Goal: Task Accomplishment & Management: Manage account settings

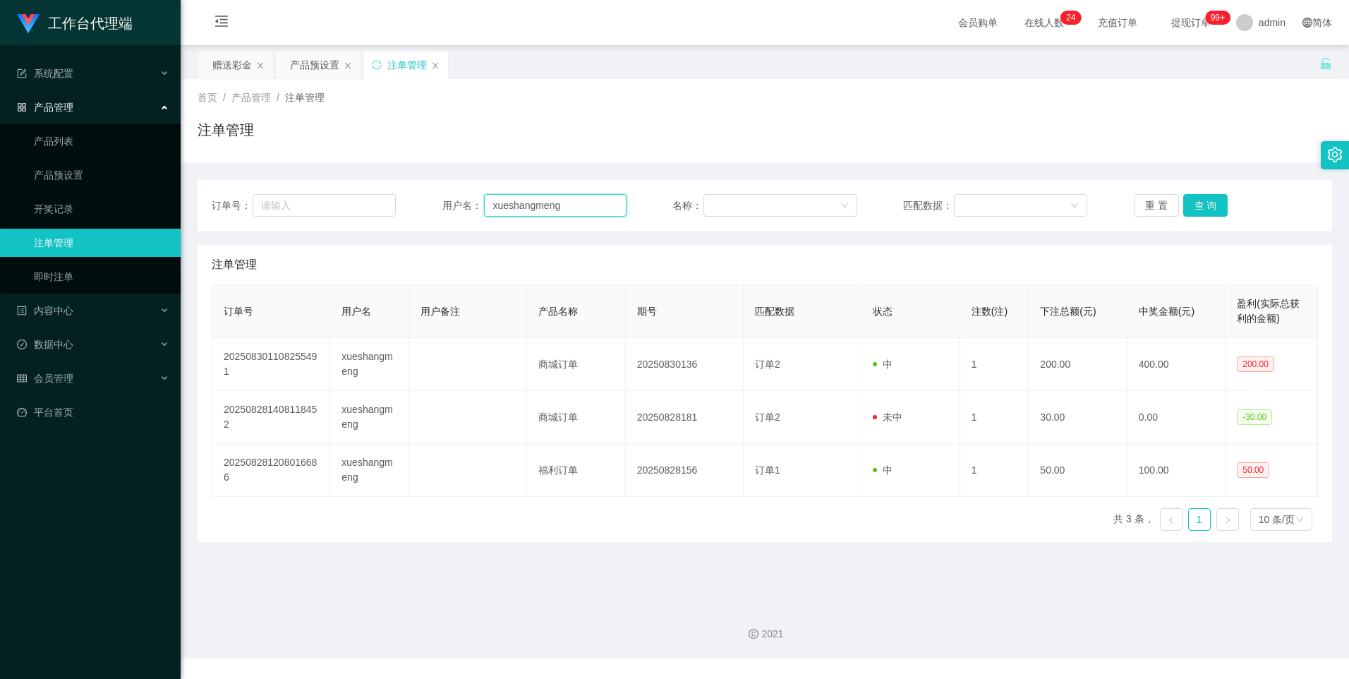
drag, startPoint x: 561, startPoint y: 204, endPoint x: 448, endPoint y: 190, distance: 113.7
click at [447, 192] on div "订单号： 用户名： xueshangmeng 名称： 匹配数据： 重 置 查 询" at bounding box center [765, 205] width 1134 height 51
click at [89, 342] on div "数据中心" at bounding box center [90, 344] width 181 height 28
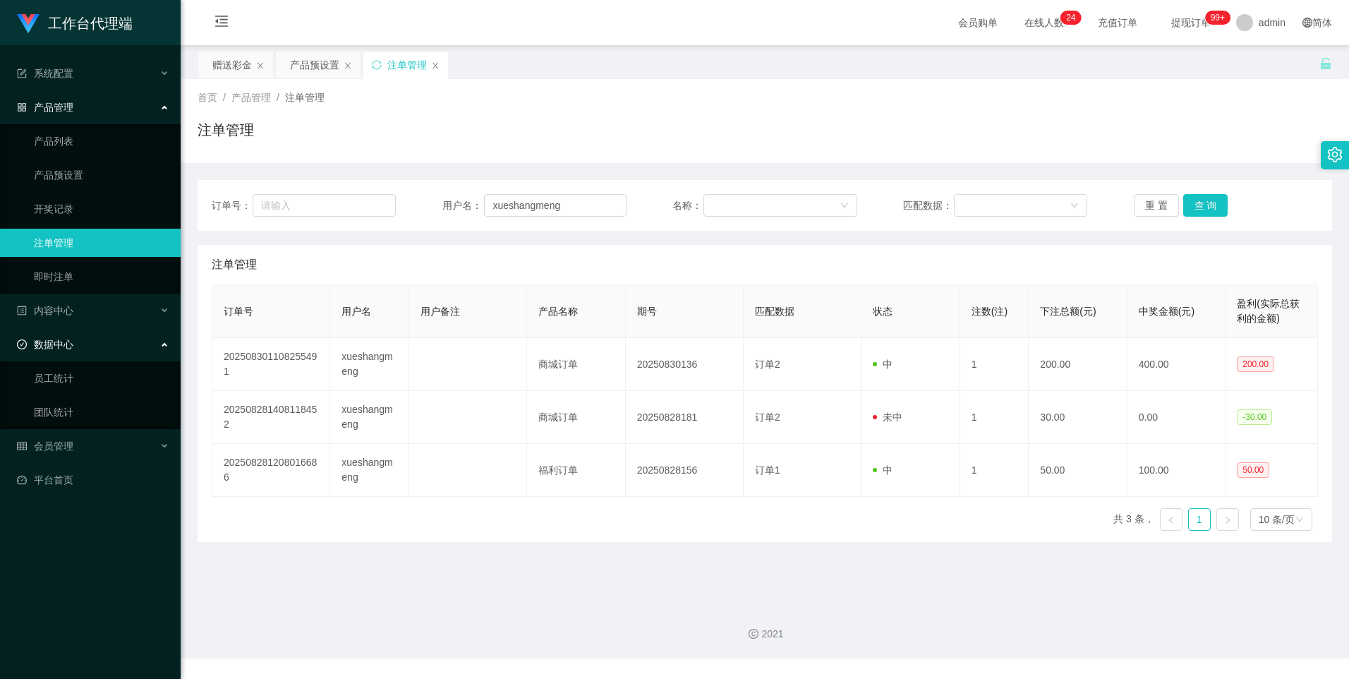
click at [80, 349] on div "数据中心" at bounding box center [90, 344] width 181 height 28
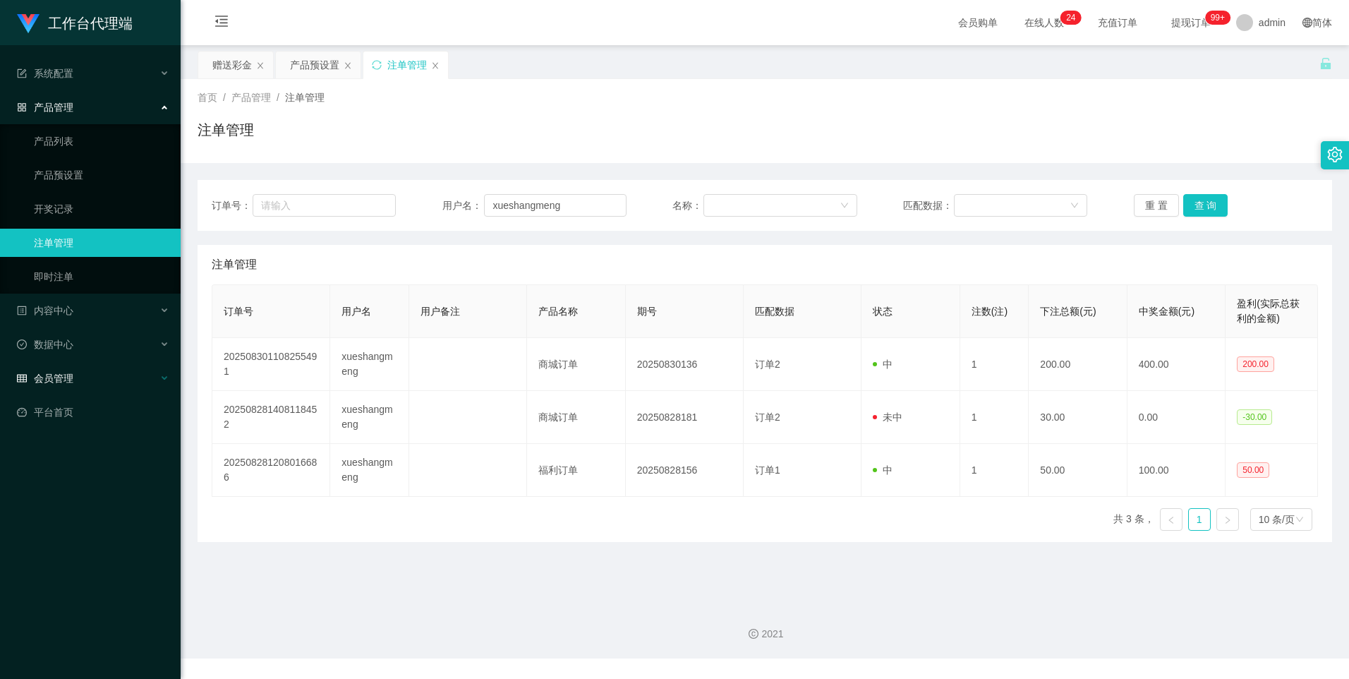
click at [68, 381] on span "会员管理" at bounding box center [45, 377] width 56 height 11
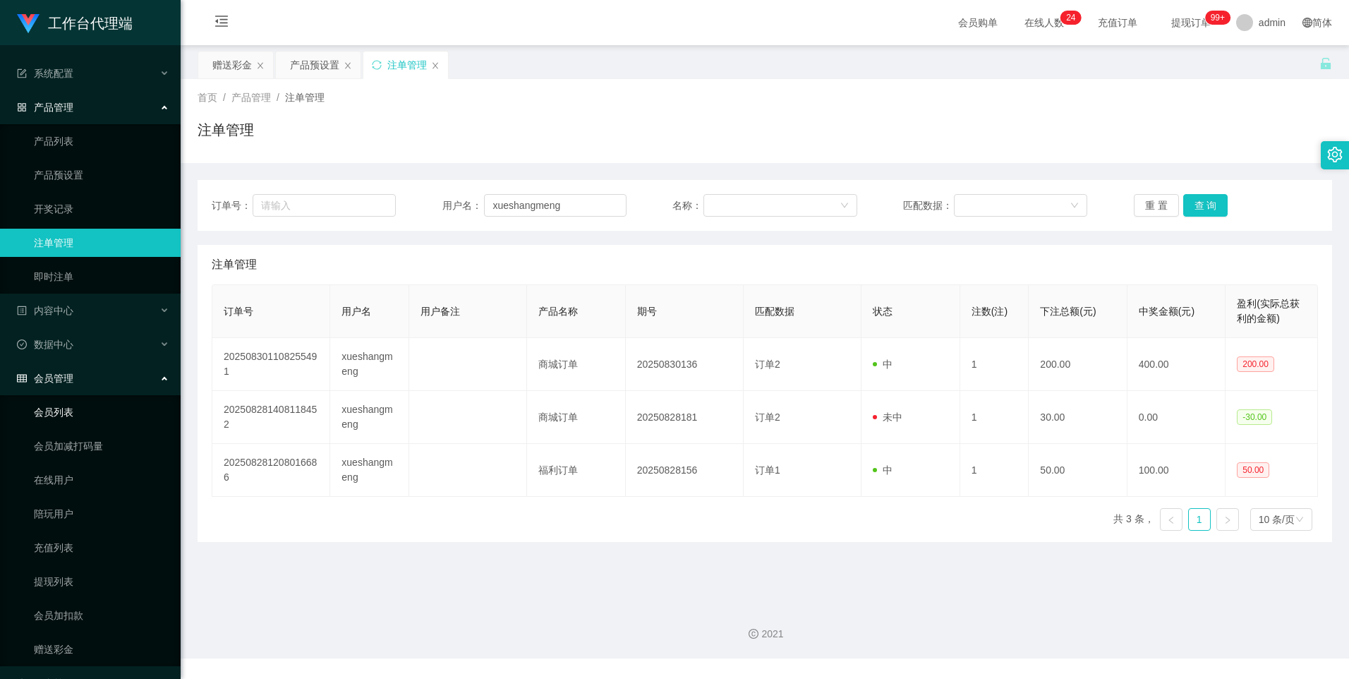
click at [61, 418] on link "会员列表" at bounding box center [101, 412] width 135 height 28
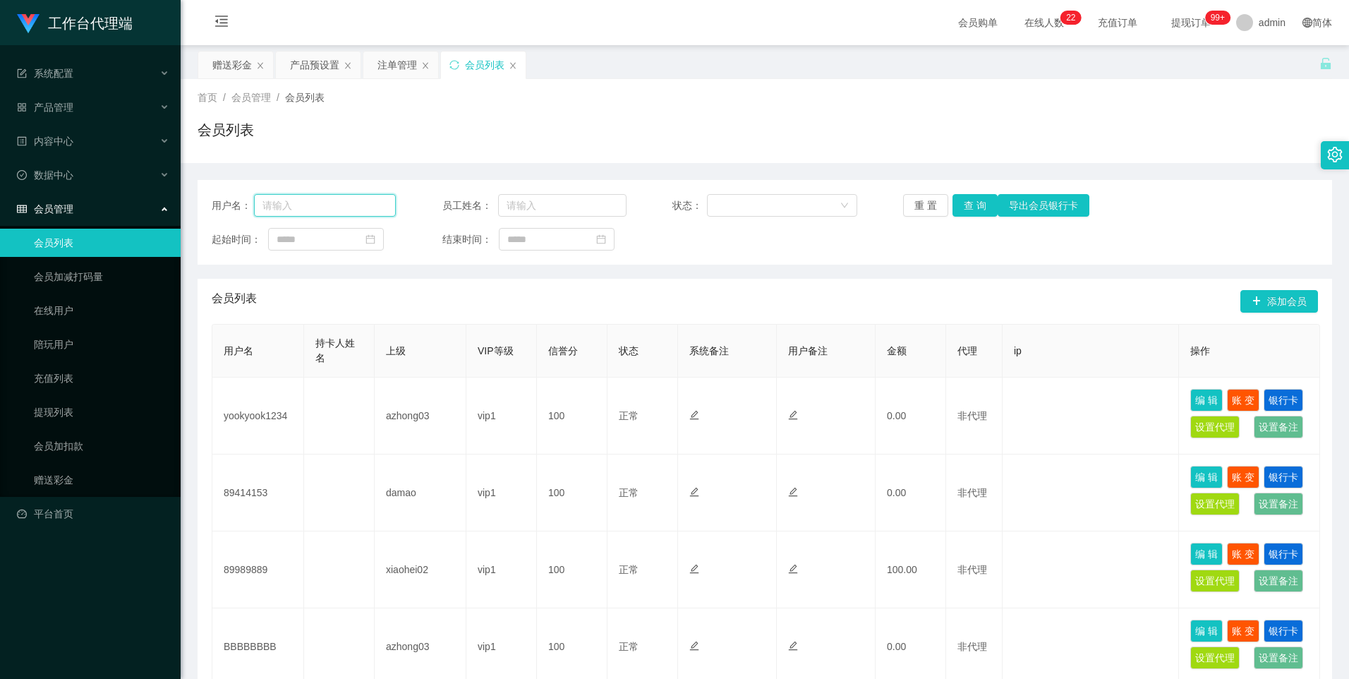
click at [368, 210] on input "text" at bounding box center [325, 205] width 143 height 23
paste input "xueshangmeng"
type input "xueshangmeng"
click at [980, 205] on button "查 询" at bounding box center [974, 205] width 45 height 23
